Goal: Find contact information

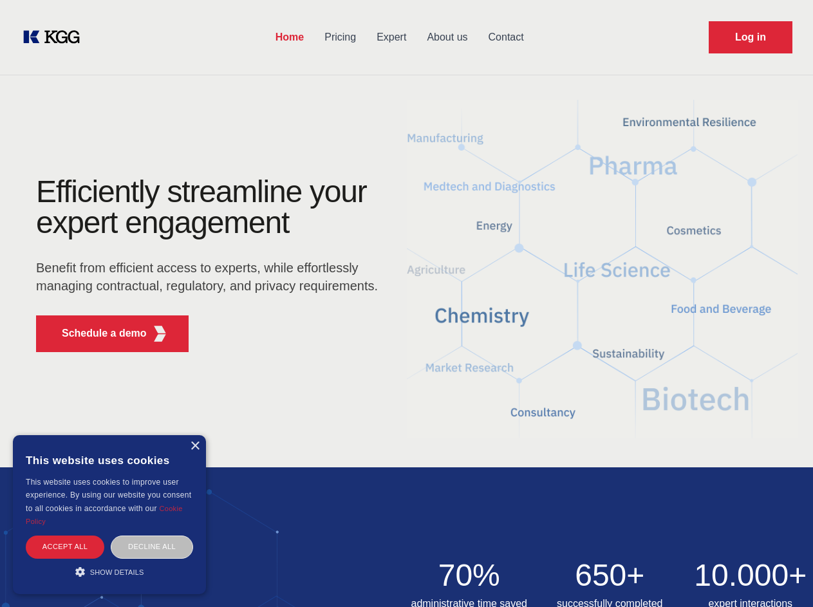
click at [406, 303] on div "Efficiently streamline your expert engagement Benefit from efficient access to …" at bounding box center [211, 269] width 392 height 186
click at [97, 334] on p "Schedule a demo" at bounding box center [104, 333] width 85 height 15
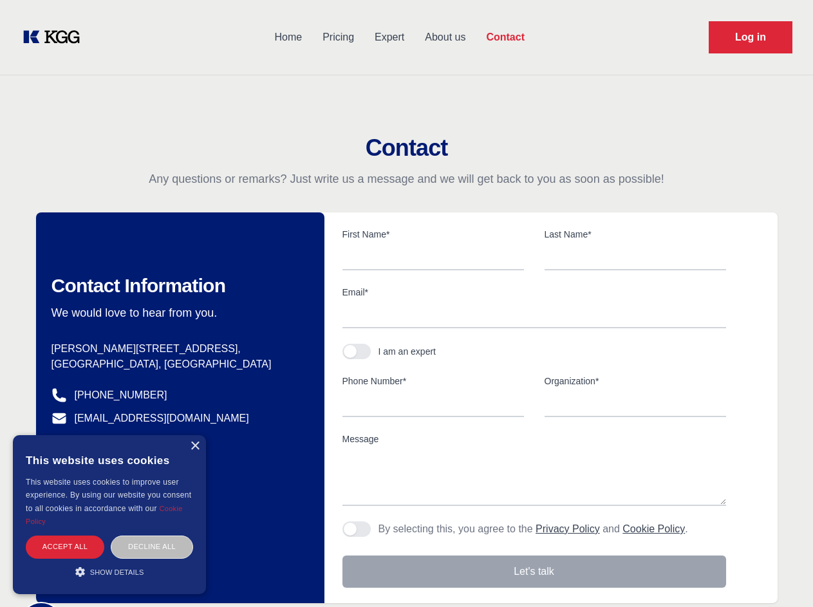
click at [195, 446] on div "× This website uses cookies This website uses cookies to improve user experienc…" at bounding box center [109, 514] width 193 height 159
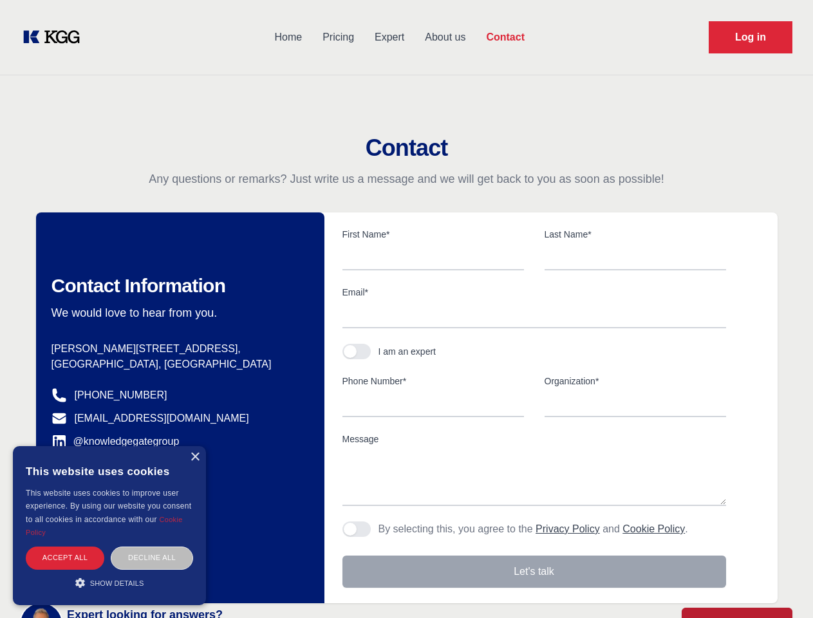
click at [65, 547] on div "Accept all" at bounding box center [65, 558] width 79 height 23
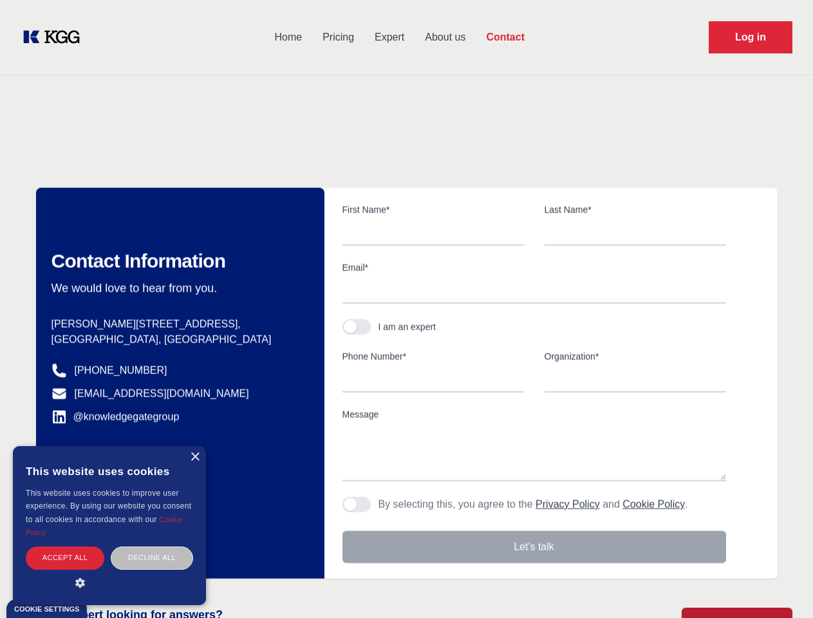
click at [152, 547] on div "Contact Information We would love to hear from you. Postal address [PERSON_NAME…" at bounding box center [180, 383] width 289 height 391
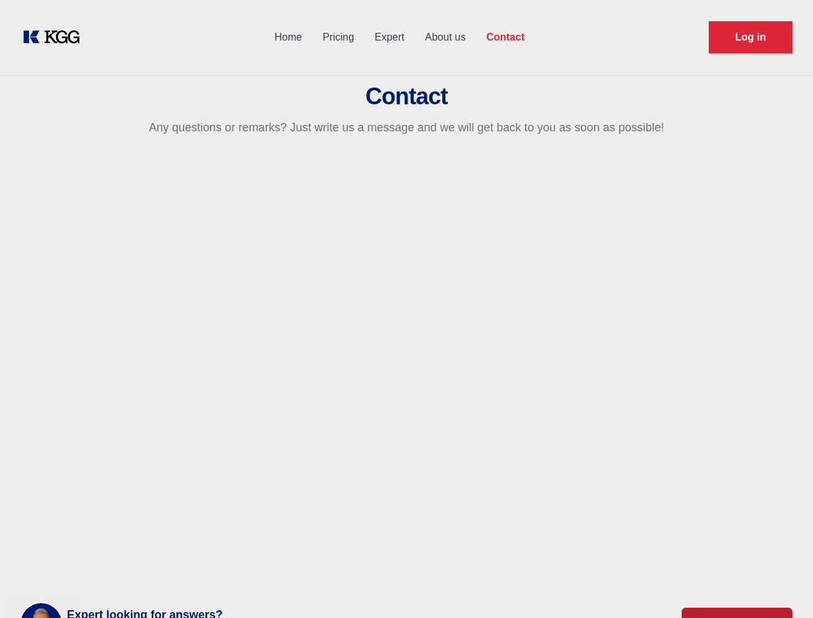
click at [109, 572] on main "Contact Any questions or remarks? Just write us a message and we will get back …" at bounding box center [406, 335] width 813 height 670
